Goal: Task Accomplishment & Management: Use online tool/utility

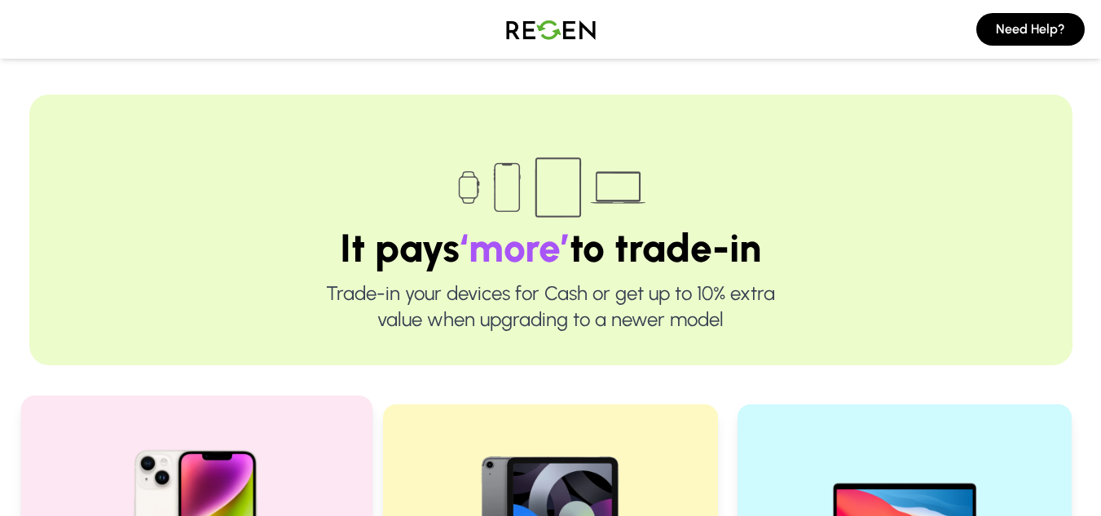
scroll to position [326, 0]
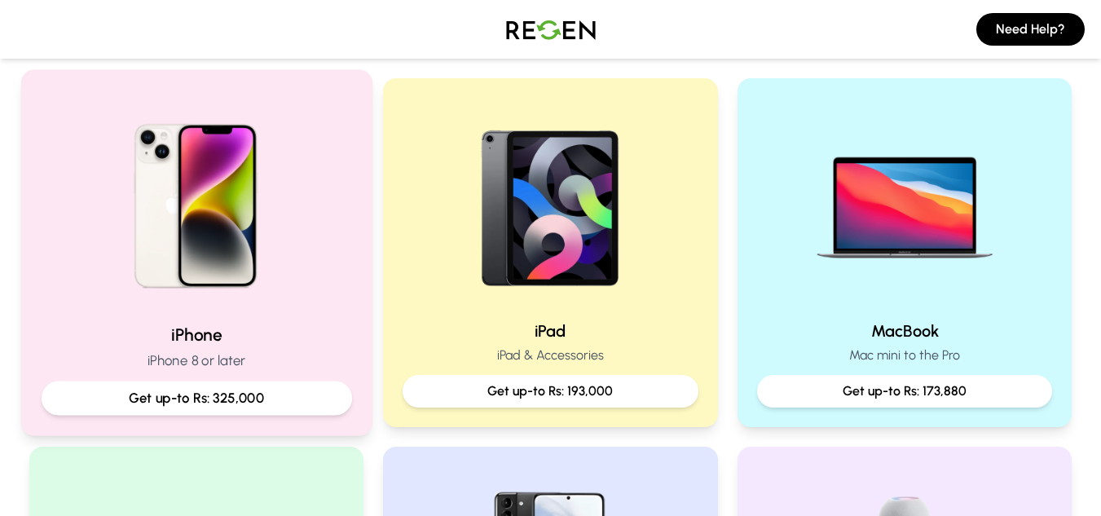
click at [270, 245] on img at bounding box center [195, 199] width 219 height 219
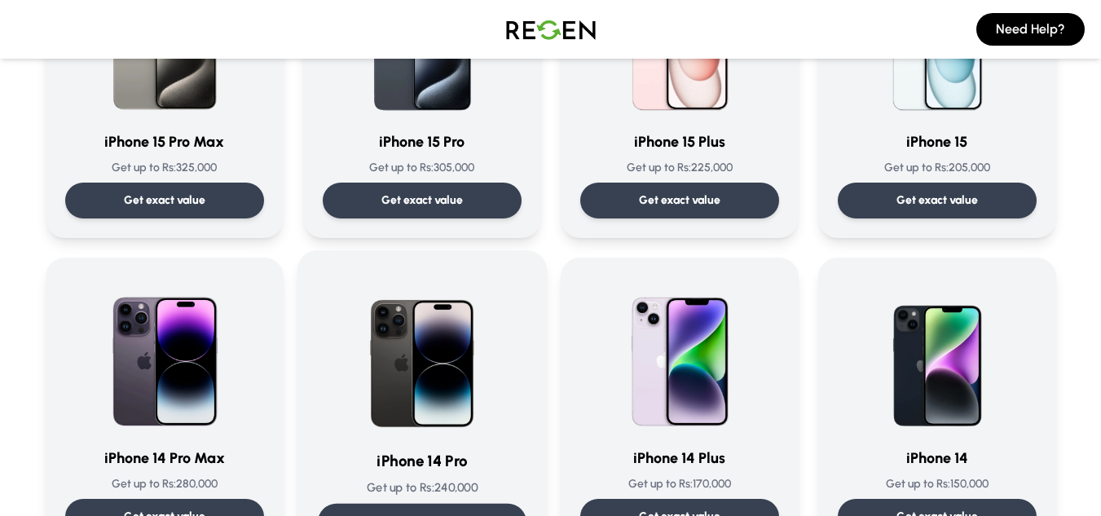
scroll to position [570, 0]
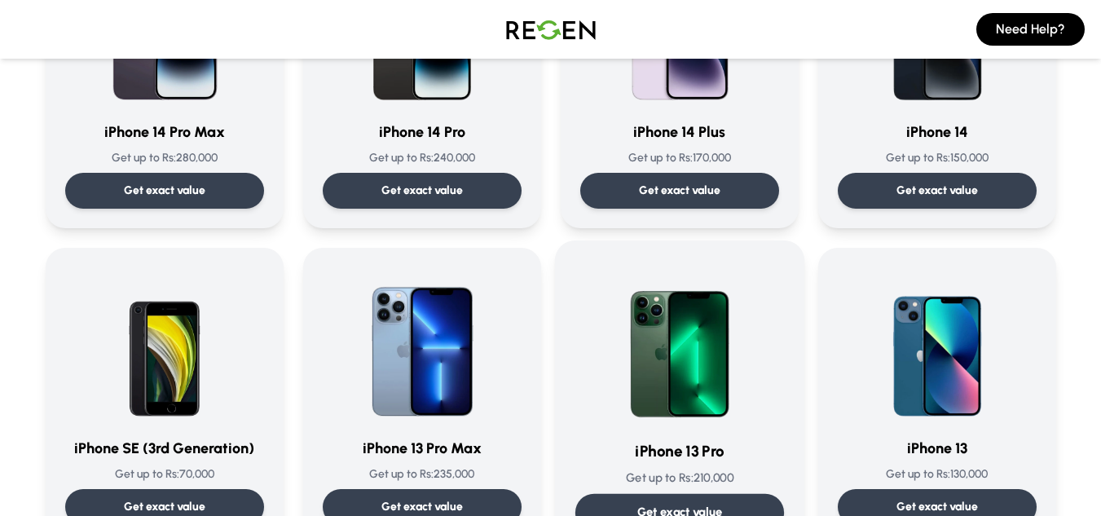
click at [660, 369] on img at bounding box center [679, 343] width 165 height 165
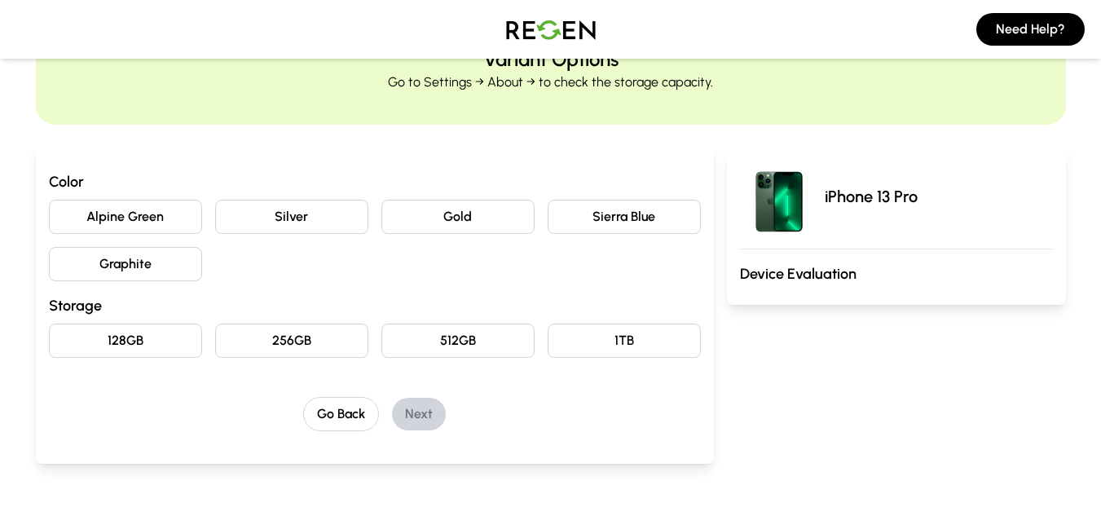
scroll to position [81, 0]
click at [645, 232] on button "Sierra Blue" at bounding box center [623, 216] width 153 height 34
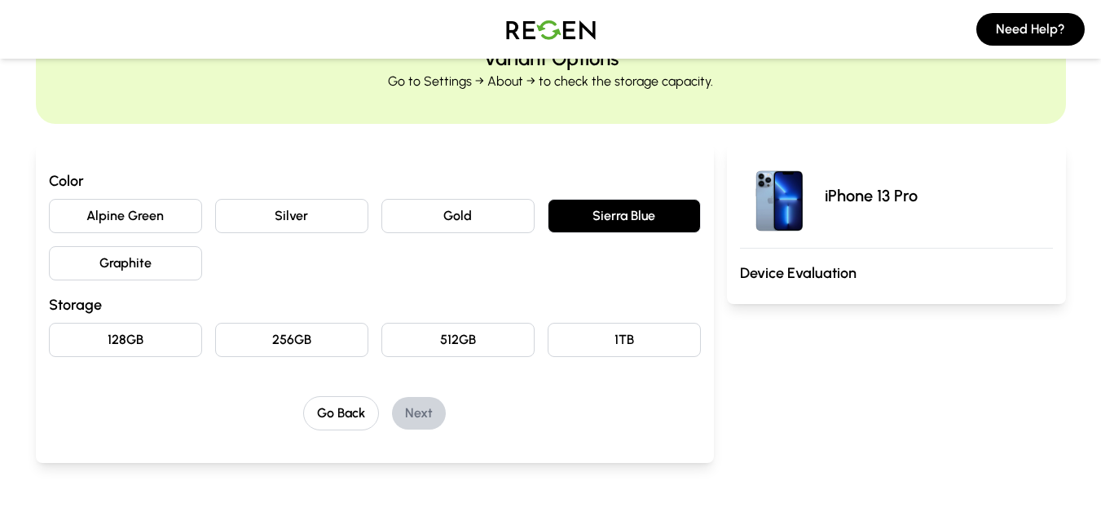
click at [136, 345] on button "128GB" at bounding box center [125, 340] width 153 height 34
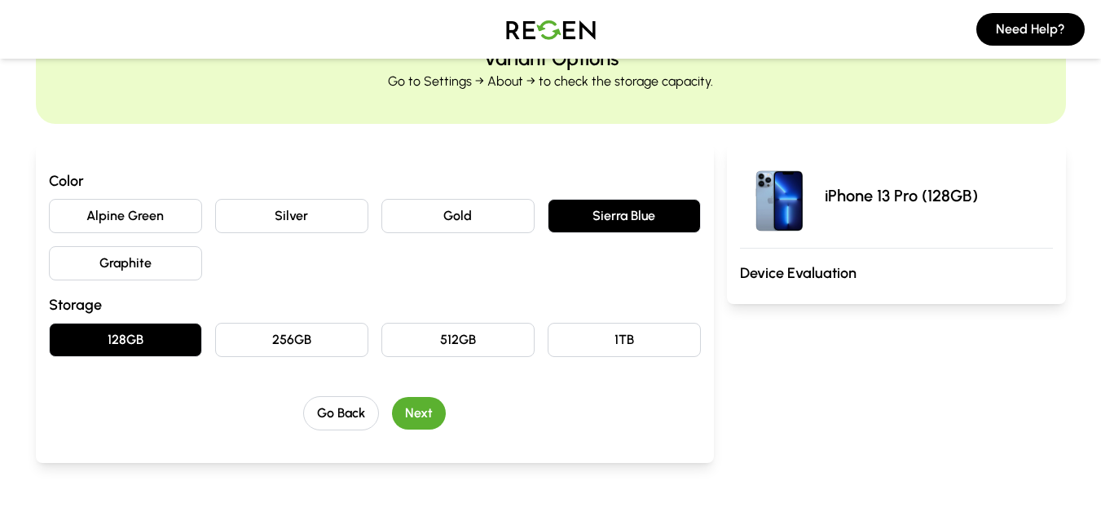
click at [456, 413] on div "Go Back Next" at bounding box center [375, 413] width 652 height 34
click at [431, 417] on button "Next" at bounding box center [419, 413] width 54 height 33
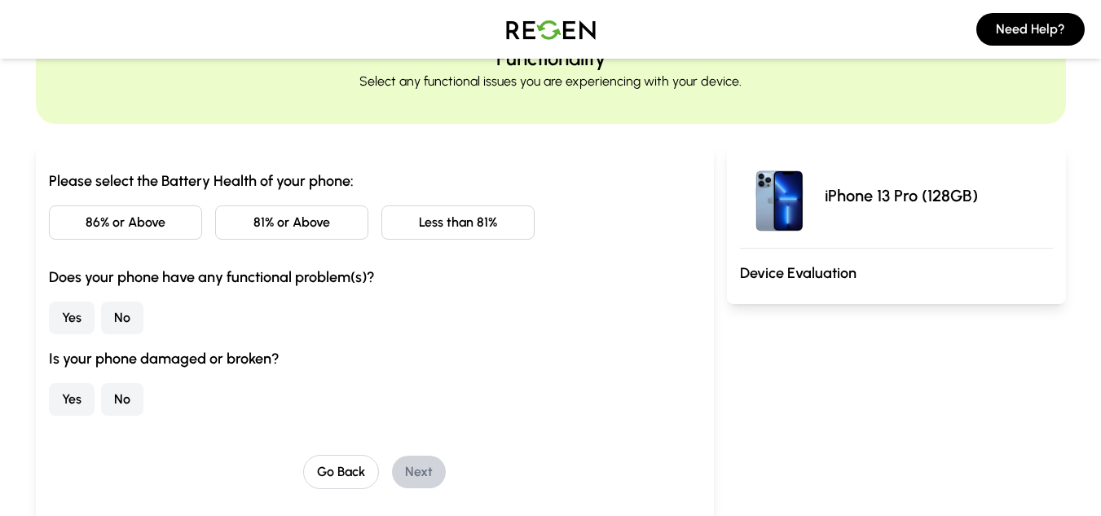
click at [451, 226] on button "Less than 81%" at bounding box center [457, 222] width 153 height 34
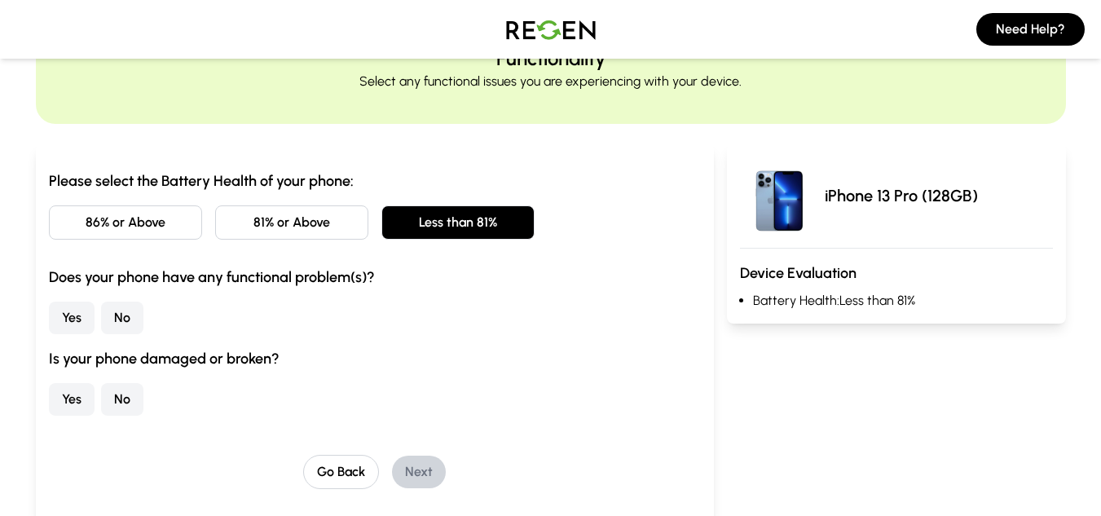
click at [113, 331] on button "No" at bounding box center [122, 317] width 42 height 33
click at [119, 390] on button "No" at bounding box center [122, 399] width 42 height 33
click at [423, 467] on button "Next" at bounding box center [419, 471] width 54 height 33
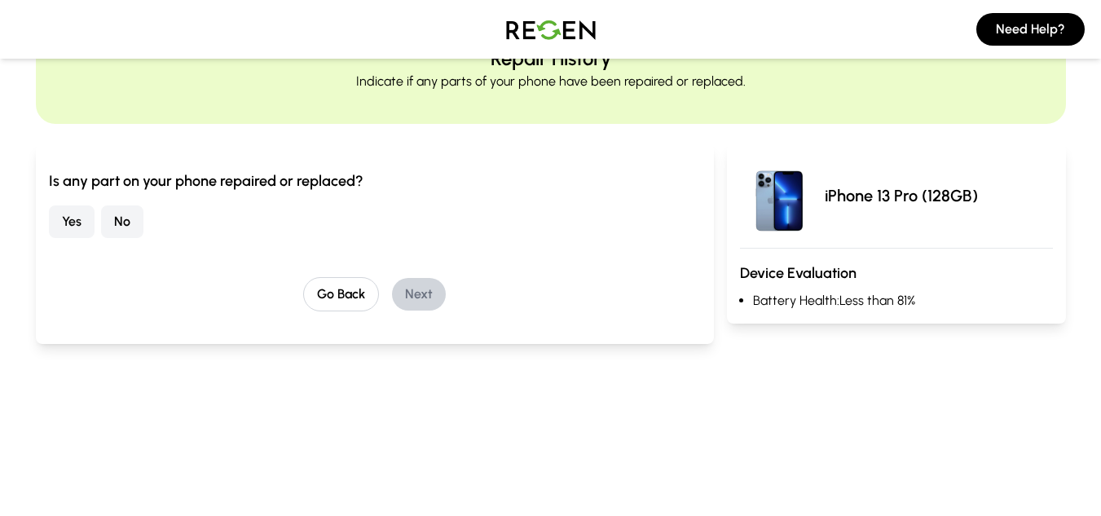
click at [131, 226] on button "No" at bounding box center [122, 221] width 42 height 33
click at [420, 292] on button "Next" at bounding box center [419, 294] width 54 height 33
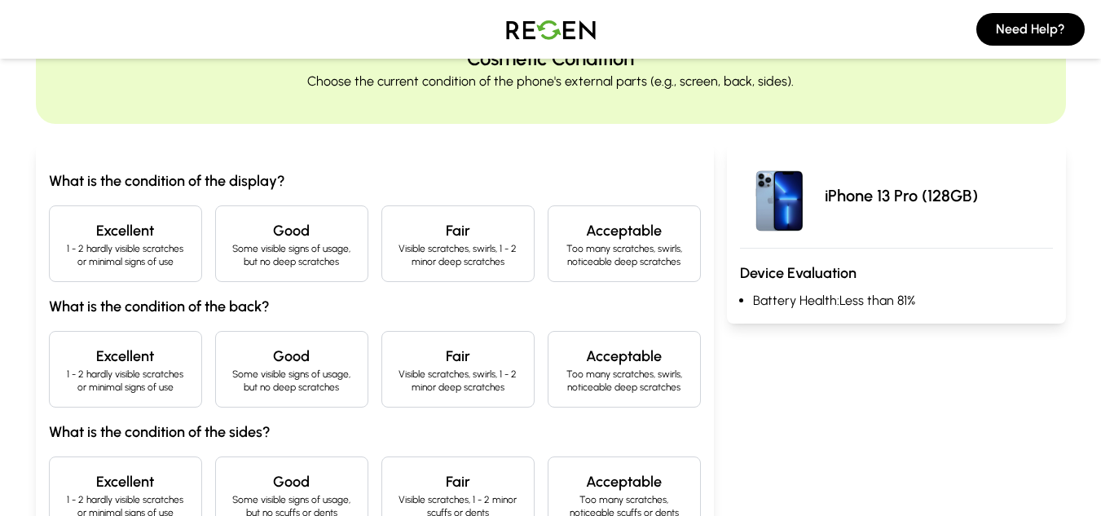
click at [125, 262] on p "1 - 2 hardly visible scratches or minimal signs of use" at bounding box center [125, 255] width 125 height 26
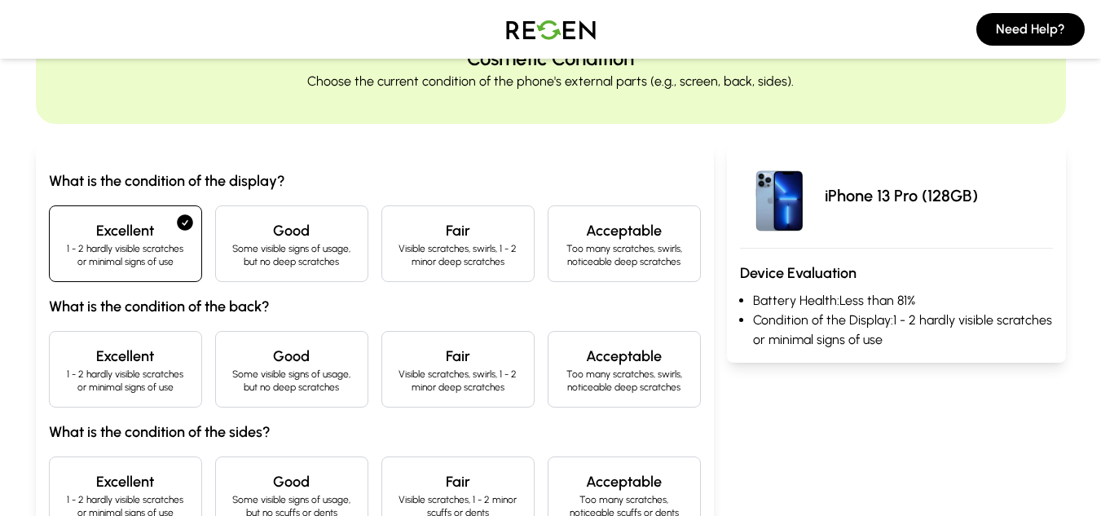
click at [143, 359] on h4 "Excellent" at bounding box center [125, 356] width 125 height 23
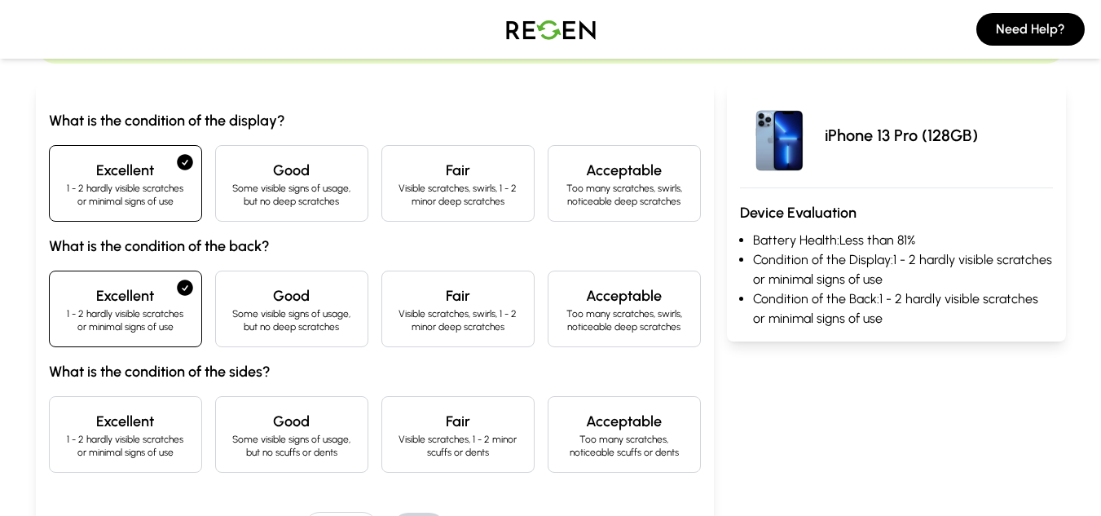
scroll to position [326, 0]
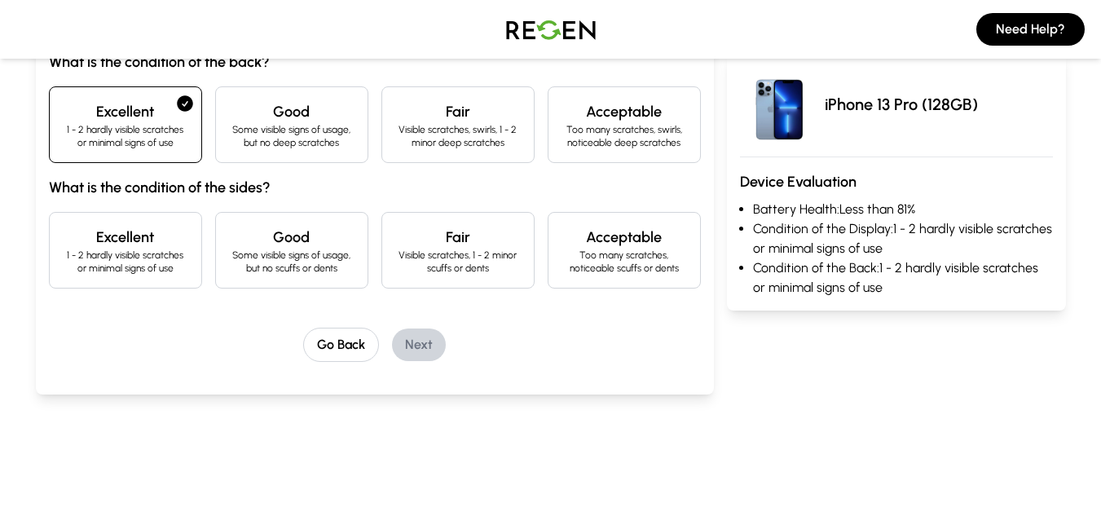
click at [143, 341] on div "Go Back Next" at bounding box center [375, 344] width 652 height 34
click at [147, 281] on div "Excellent 1 - 2 hardly visible scratches or minimal signs of use" at bounding box center [125, 250] width 153 height 77
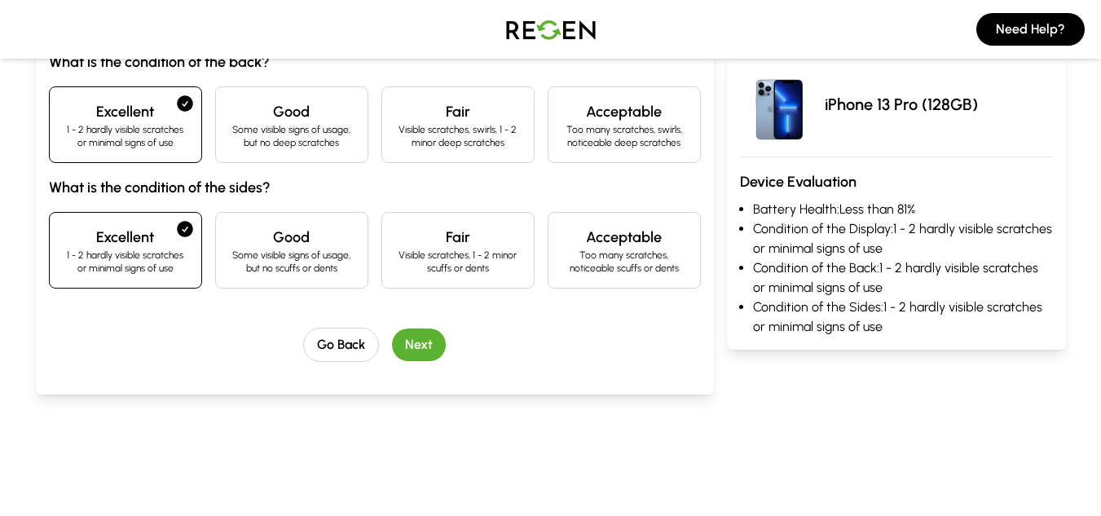
click at [409, 344] on button "Next" at bounding box center [419, 344] width 54 height 33
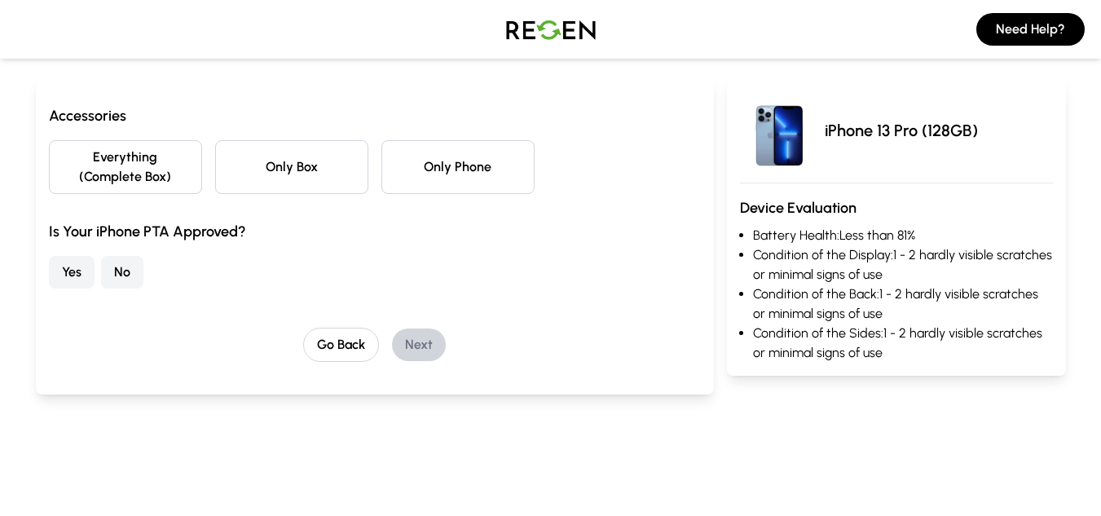
click at [117, 264] on button "No" at bounding box center [122, 272] width 42 height 33
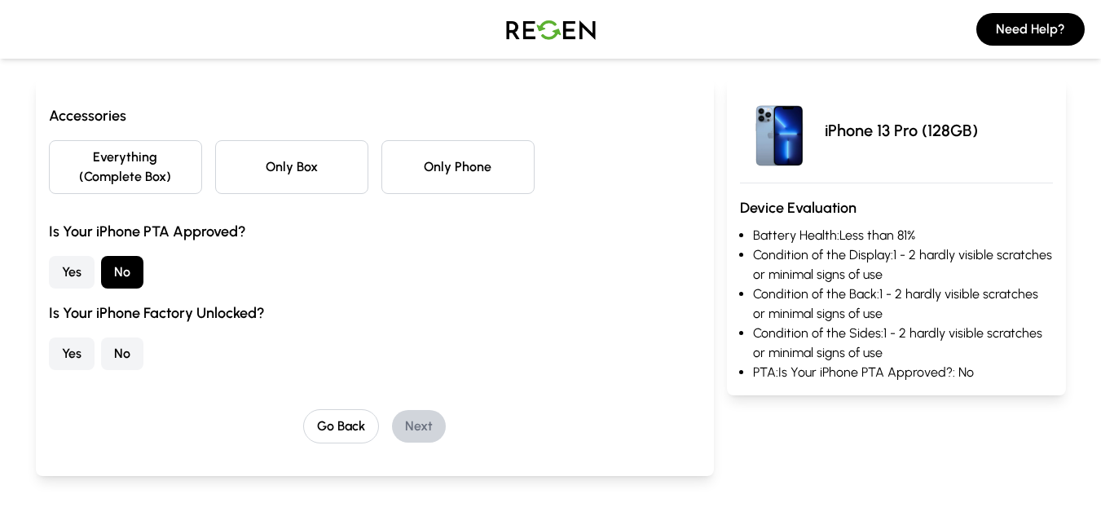
click at [460, 183] on button "Only Phone" at bounding box center [457, 167] width 153 height 54
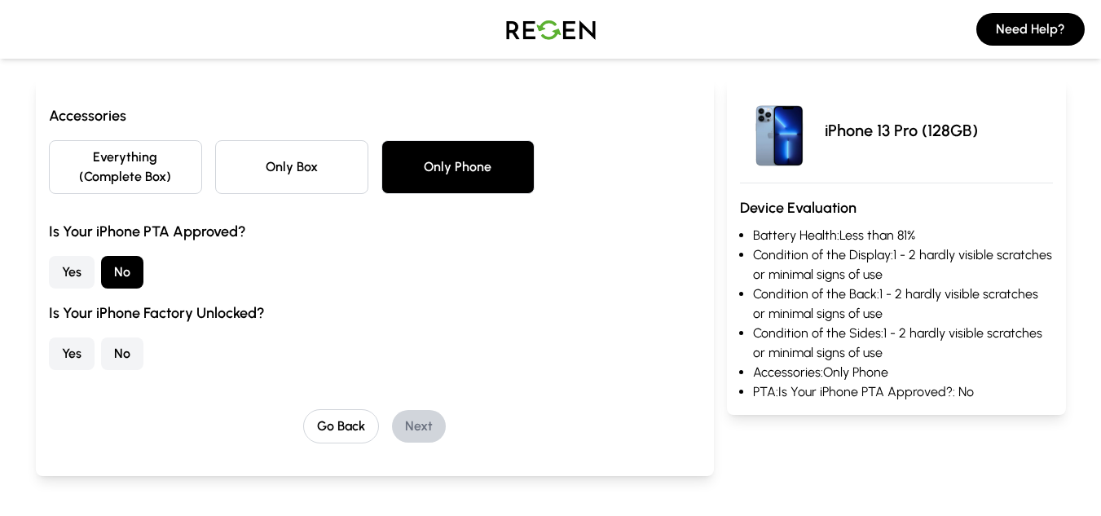
click at [103, 355] on button "No" at bounding box center [122, 353] width 42 height 33
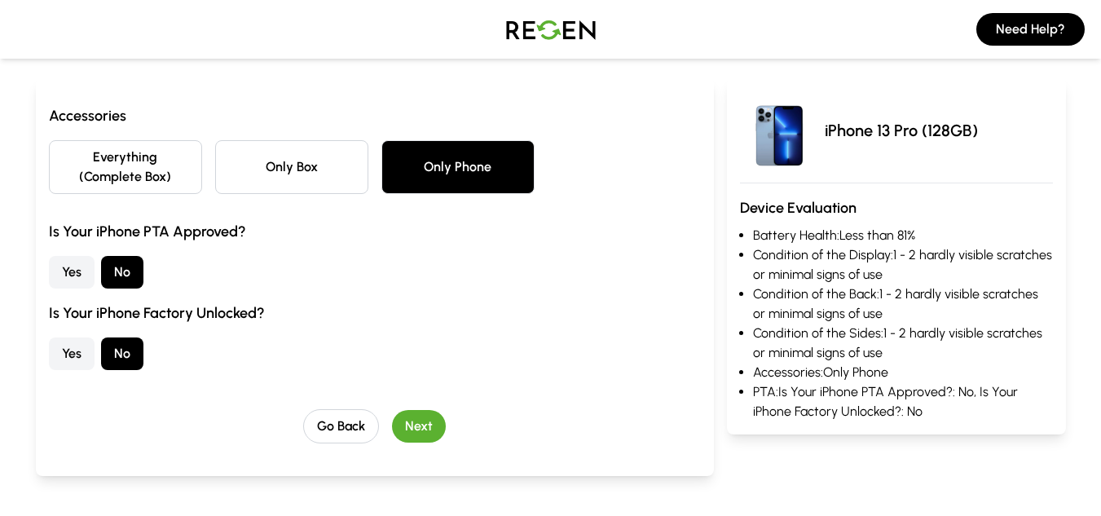
click at [417, 416] on button "Next" at bounding box center [419, 426] width 54 height 33
